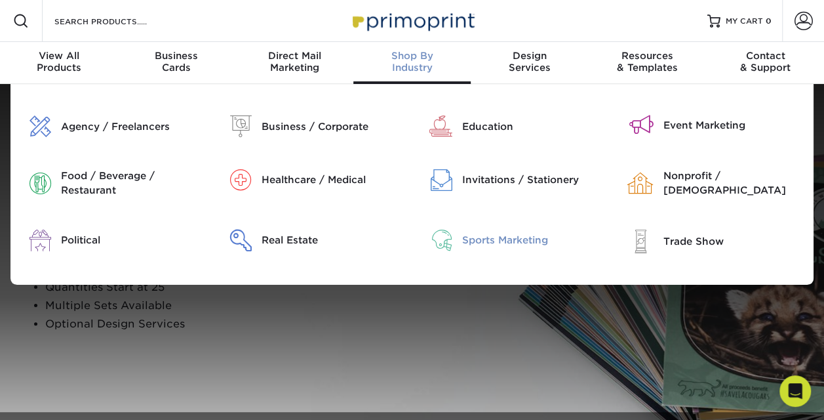
click at [495, 236] on div "Sports Marketing" at bounding box center [532, 240] width 141 height 14
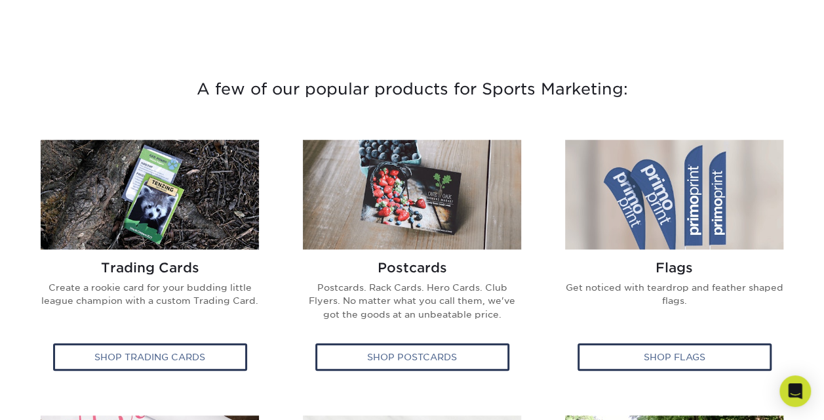
scroll to position [407, 0]
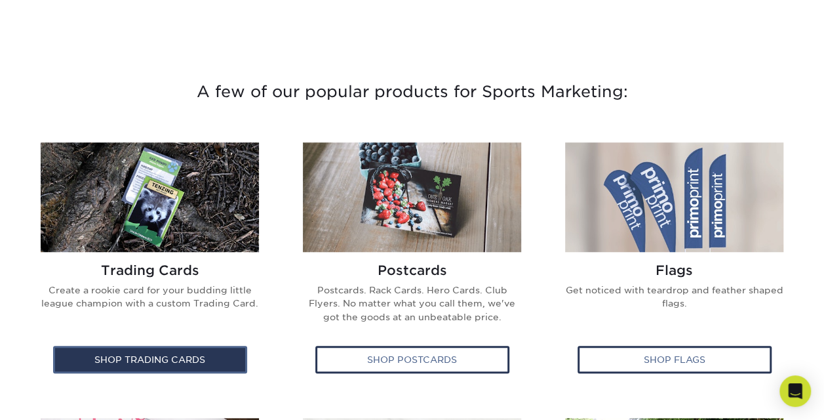
click at [157, 367] on div "Shop Trading Cards" at bounding box center [150, 360] width 194 height 28
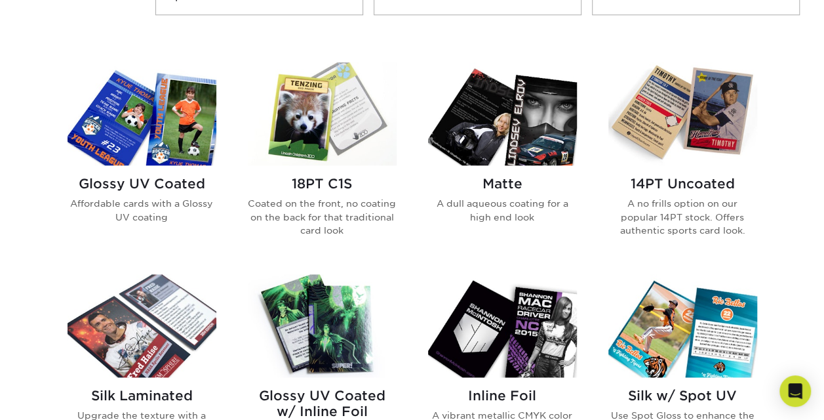
scroll to position [606, 0]
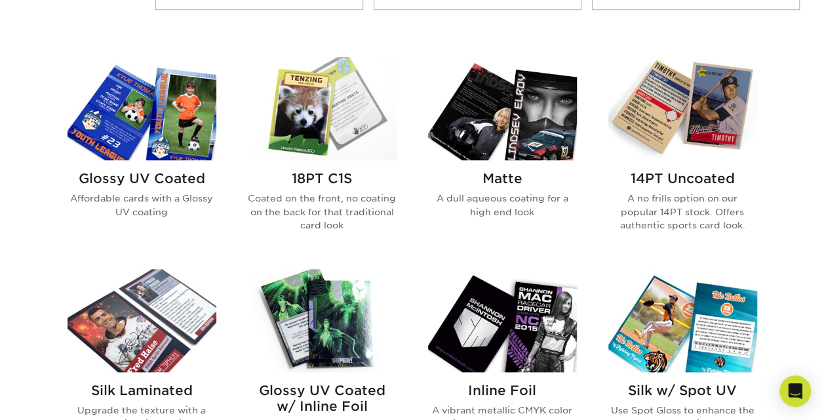
click at [517, 121] on img at bounding box center [502, 108] width 149 height 103
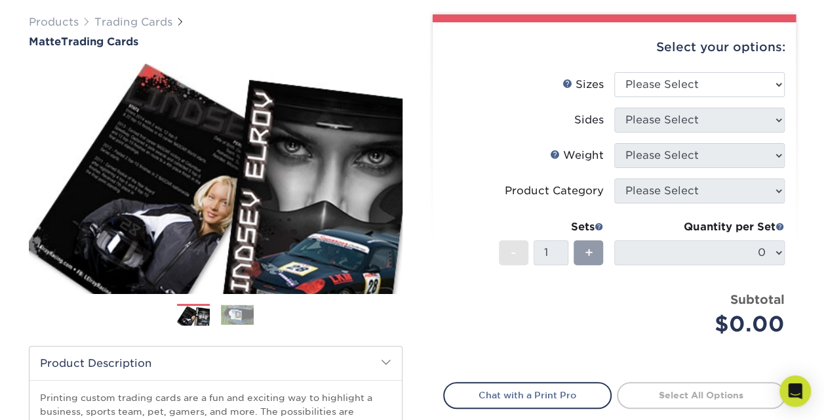
scroll to position [100, 0]
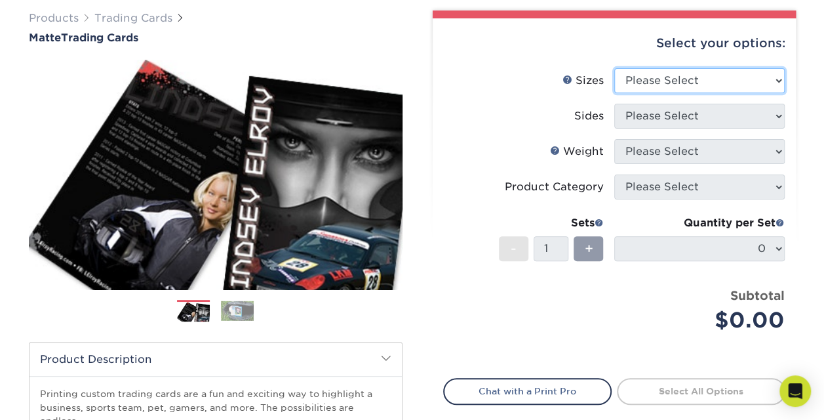
click at [759, 87] on select "Please Select 2.5" x 3.5"" at bounding box center [699, 80] width 170 height 25
select select "2.50x3.50"
click at [614, 68] on select "Please Select 2.5" x 3.5"" at bounding box center [699, 80] width 170 height 25
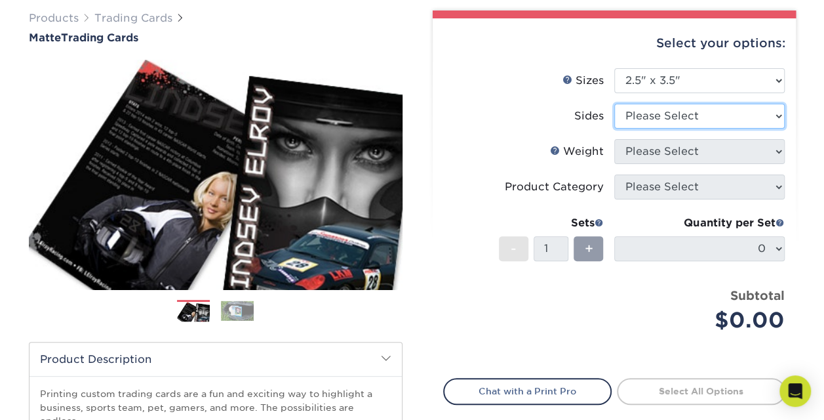
click at [720, 121] on select "Please Select Print Both Sides Print Front Only" at bounding box center [699, 116] width 170 height 25
select select "13abbda7-1d64-4f25-8bb2-c179b224825d"
click at [614, 104] on select "Please Select Print Both Sides Print Front Only" at bounding box center [699, 116] width 170 height 25
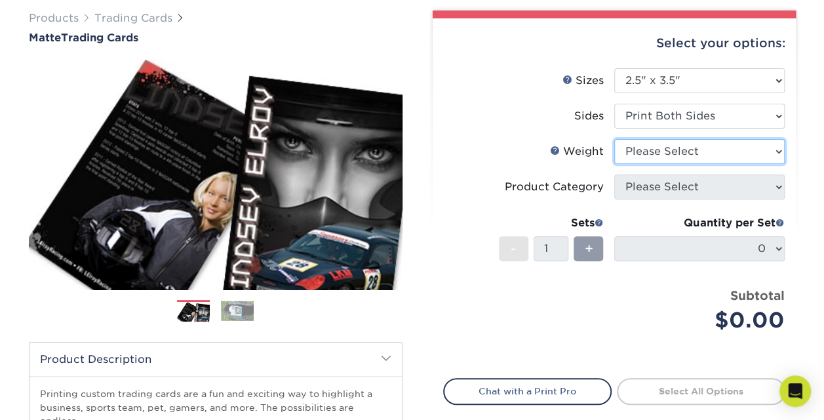
click at [738, 148] on select "Please Select 16PT 14PT" at bounding box center [699, 151] width 170 height 25
select select "14PT"
click at [614, 139] on select "Please Select 16PT 14PT" at bounding box center [699, 151] width 170 height 25
